Goal: Information Seeking & Learning: Check status

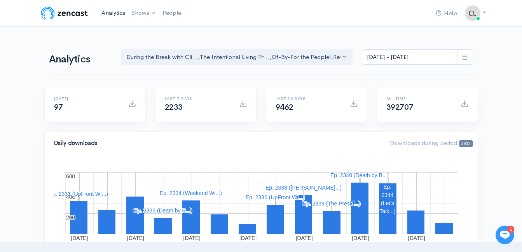
click at [108, 12] on link "Analytics" at bounding box center [113, 13] width 30 height 17
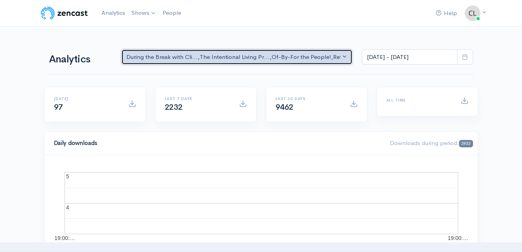
click at [321, 61] on div "During the Break with Cli... , The Intentional Living Pr... , Of-By-For the Peo…" at bounding box center [233, 57] width 214 height 9
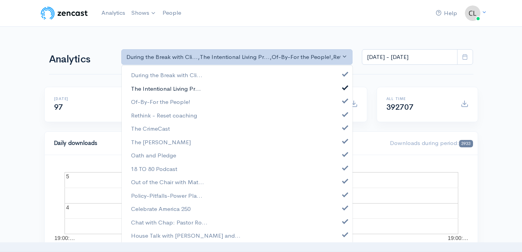
click at [224, 88] on link "The Intentional Living Pr..." at bounding box center [237, 89] width 231 height 14
click at [186, 101] on span "Of-By-For the People!" at bounding box center [160, 102] width 59 height 9
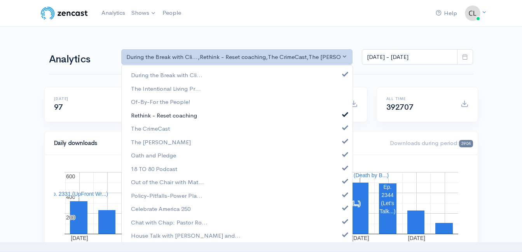
click at [183, 117] on span "Rethink - Reset coaching" at bounding box center [164, 115] width 66 height 9
click at [154, 131] on span "The CrimeCast" at bounding box center [150, 129] width 39 height 9
click at [156, 141] on span "The [PERSON_NAME]" at bounding box center [161, 142] width 60 height 9
click at [158, 156] on span "Oath and Pledge" at bounding box center [153, 155] width 45 height 9
click at [159, 169] on span "18 TO 80 Podcast" at bounding box center [154, 169] width 46 height 9
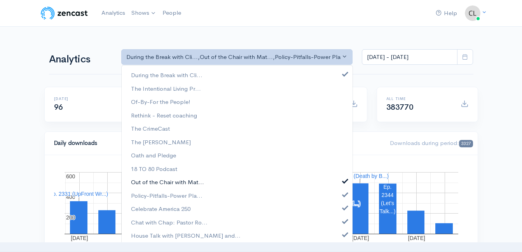
click at [162, 181] on span "Out of the Chair with Mat..." at bounding box center [167, 182] width 73 height 9
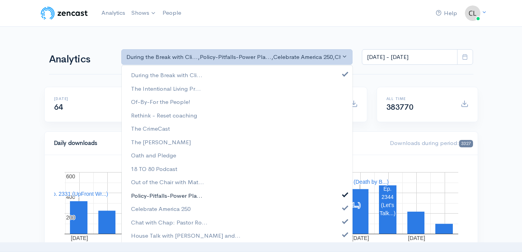
click at [160, 199] on span "Policy-Pitfalls-Power Pla..." at bounding box center [166, 196] width 71 height 9
drag, startPoint x: 160, startPoint y: 211, endPoint x: 158, endPoint y: 223, distance: 11.4
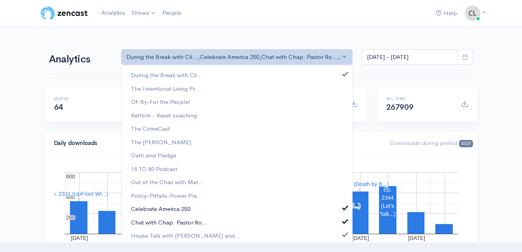
click at [160, 212] on span "Celebrate America 250" at bounding box center [160, 209] width 59 height 9
click at [158, 223] on span "Chat with Chap: Pastor Ro..." at bounding box center [169, 222] width 77 height 9
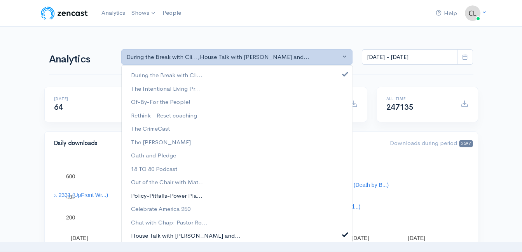
drag, startPoint x: 154, startPoint y: 236, endPoint x: 191, endPoint y: 199, distance: 52.5
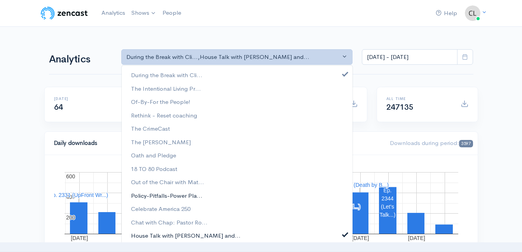
click at [154, 235] on span "House Talk with [PERSON_NAME] and..." at bounding box center [186, 236] width 110 height 9
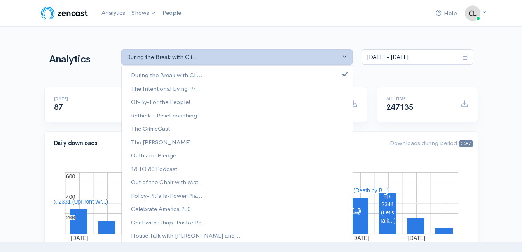
click at [97, 50] on div "Analytics During the Break with Cli... The Intentional Living Pr... Of-By-For t…" at bounding box center [261, 56] width 434 height 18
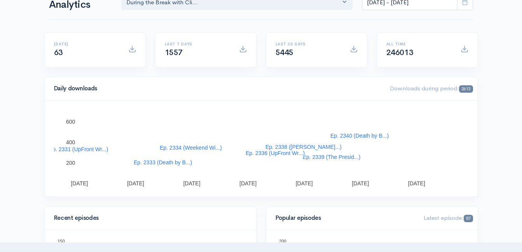
scroll to position [39, 0]
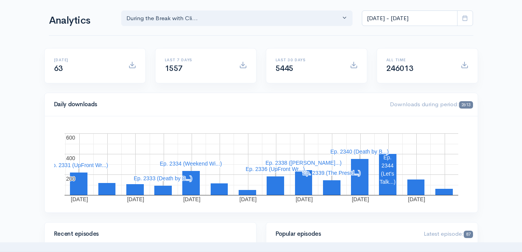
click at [463, 16] on icon at bounding box center [465, 18] width 6 height 6
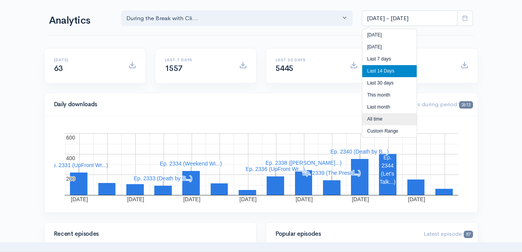
click at [379, 120] on li "All time" at bounding box center [389, 119] width 54 height 12
type input "[DATE] - [DATE]"
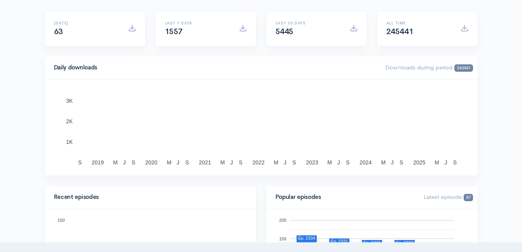
scroll to position [0, 0]
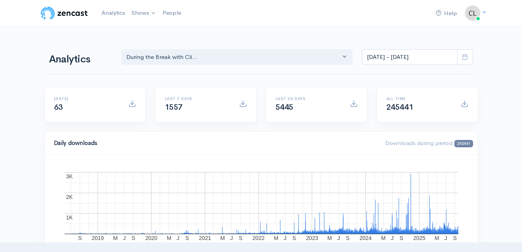
click at [461, 56] on span at bounding box center [465, 57] width 16 height 16
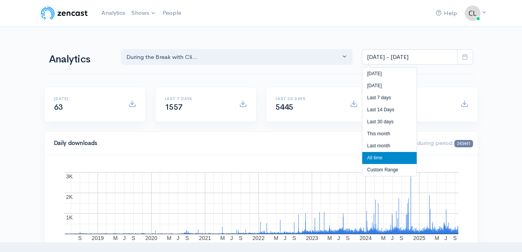
click at [385, 157] on li "All time" at bounding box center [389, 158] width 54 height 12
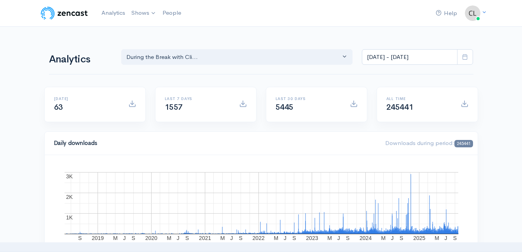
click at [308, 127] on div "Last 30 days 5445" at bounding box center [316, 109] width 111 height 45
click at [117, 16] on link "Analytics" at bounding box center [113, 13] width 30 height 17
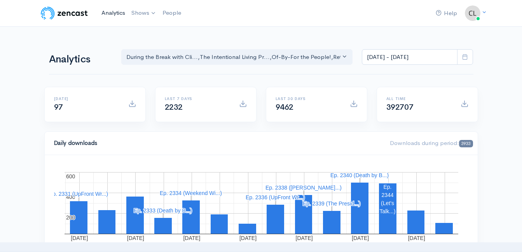
click at [115, 12] on link "Analytics" at bounding box center [113, 13] width 30 height 17
